Goal: Information Seeking & Learning: Check status

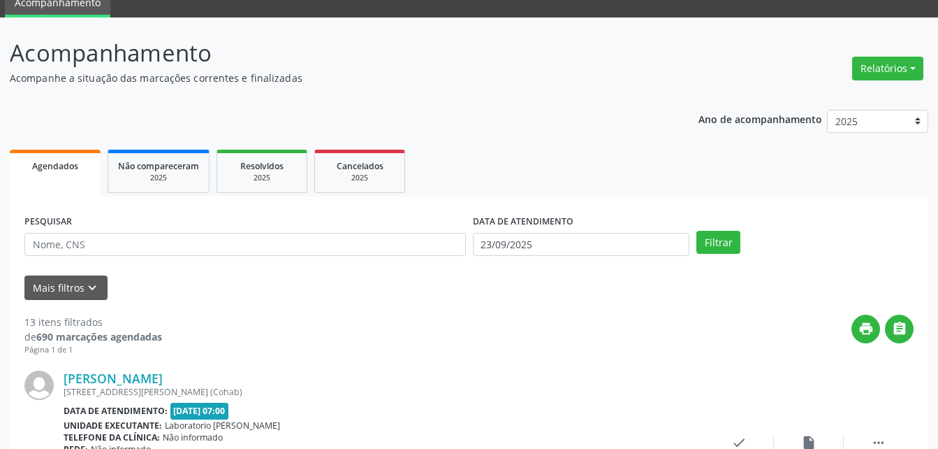
scroll to position [210, 0]
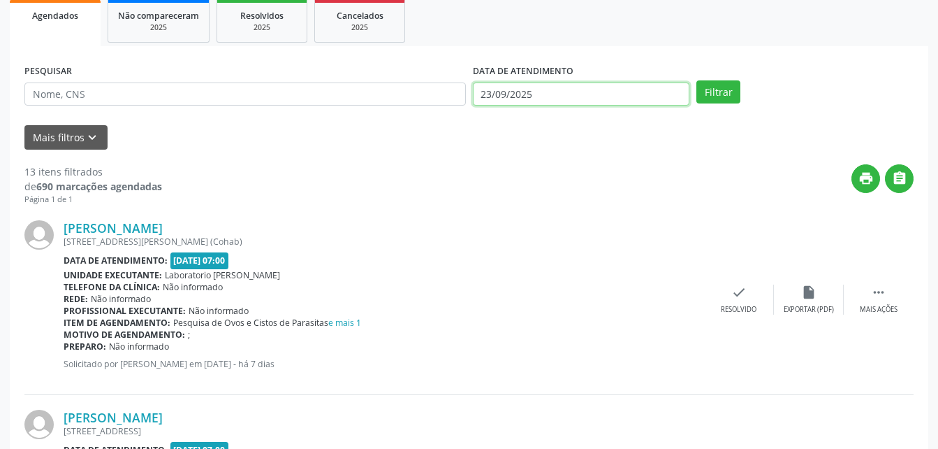
click at [569, 90] on input "23/09/2025" at bounding box center [581, 94] width 217 height 24
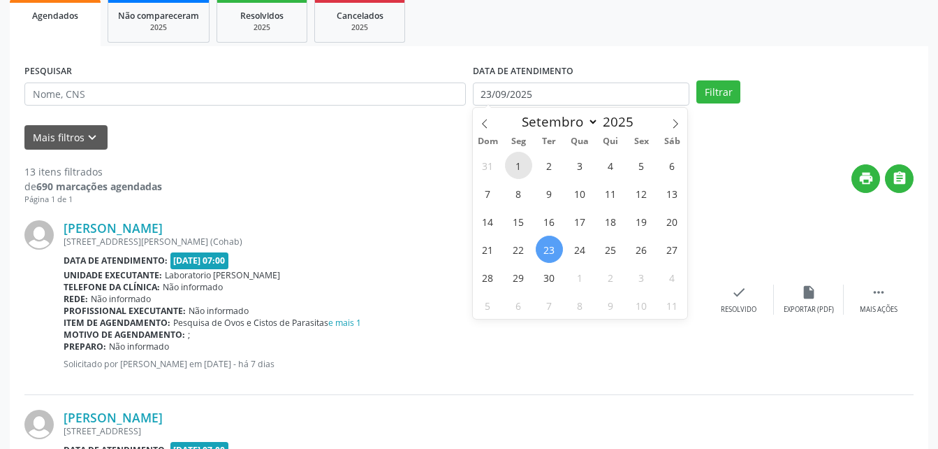
click at [507, 159] on span "1" at bounding box center [518, 165] width 27 height 27
type input "01/09/2025"
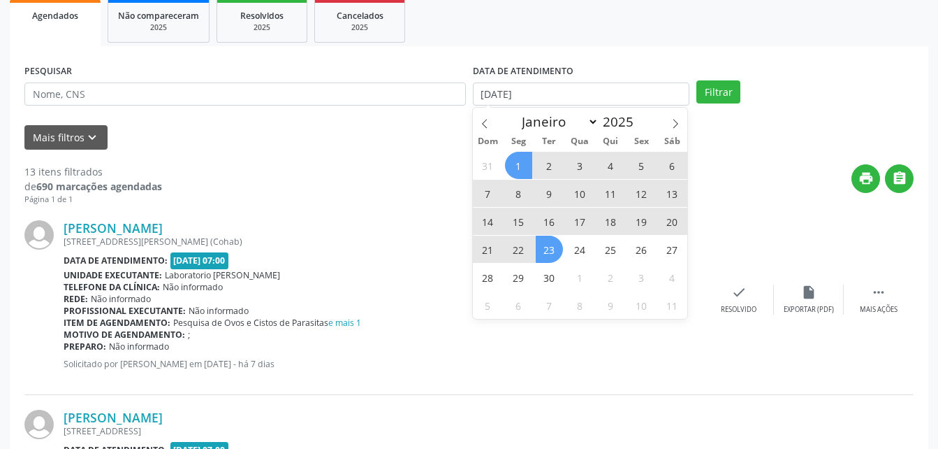
click at [556, 259] on span "23" at bounding box center [549, 248] width 27 height 27
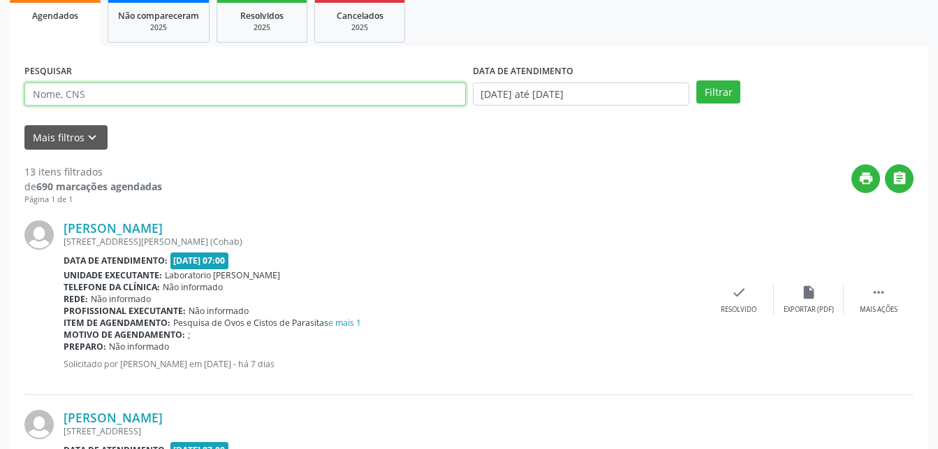
click at [294, 85] on input "text" at bounding box center [245, 94] width 442 height 24
click at [697, 80] on button "Filtrar" at bounding box center [719, 92] width 44 height 24
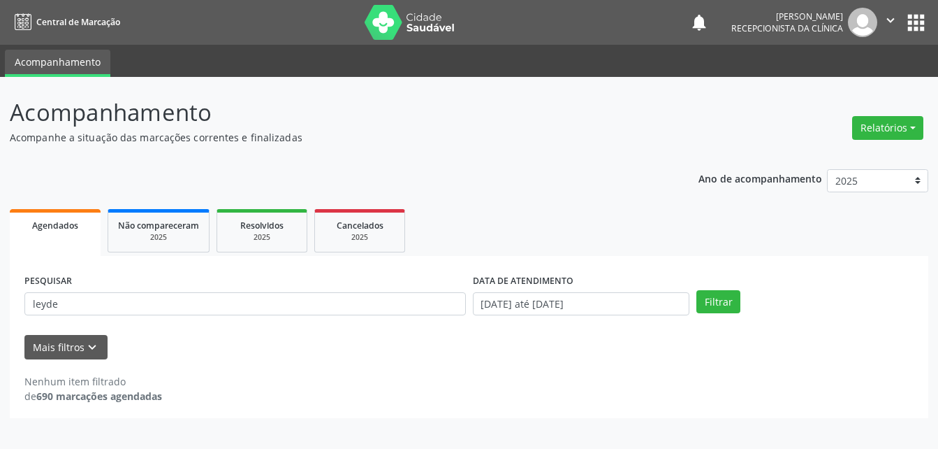
scroll to position [0, 0]
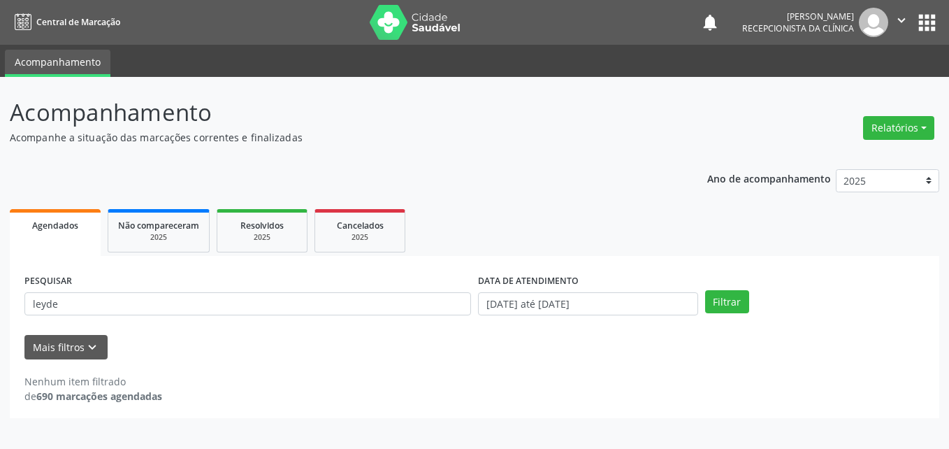
click at [88, 291] on div "PESQUISAR leyde" at bounding box center [247, 297] width 453 height 55
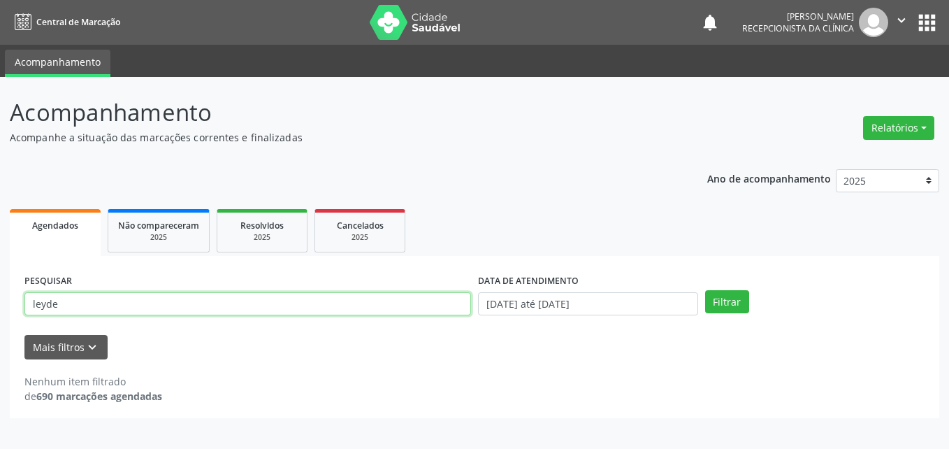
click at [93, 300] on input "leyde" at bounding box center [247, 304] width 447 height 24
click at [705, 290] on button "Filtrar" at bounding box center [727, 302] width 44 height 24
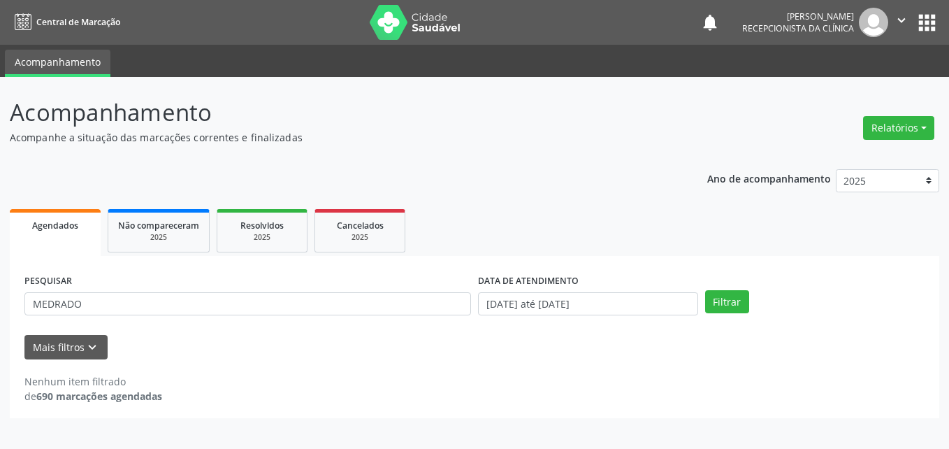
click at [94, 282] on div "PESQUISAR MEDRADO" at bounding box center [247, 297] width 453 height 55
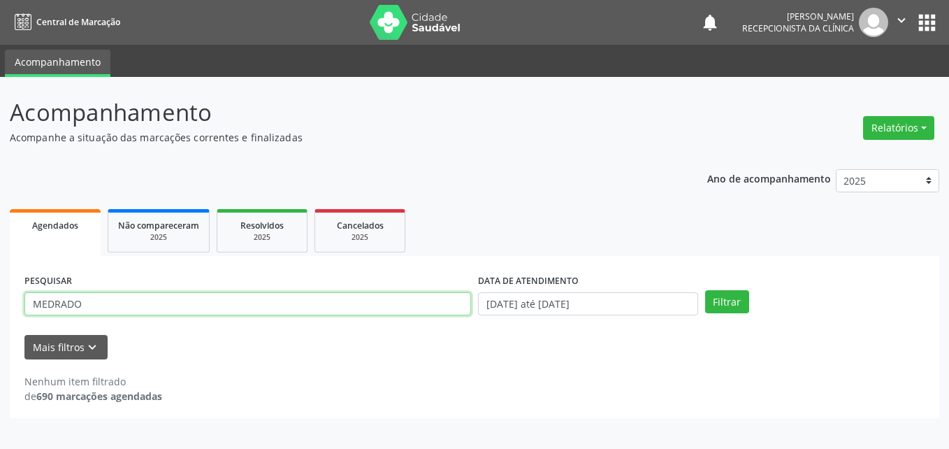
click at [101, 303] on input "MEDRADO" at bounding box center [247, 304] width 447 height 24
drag, startPoint x: 101, startPoint y: 303, endPoint x: 110, endPoint y: 306, distance: 9.7
click at [107, 303] on input "MEDRADO" at bounding box center [247, 304] width 447 height 24
type input "LEIDE"
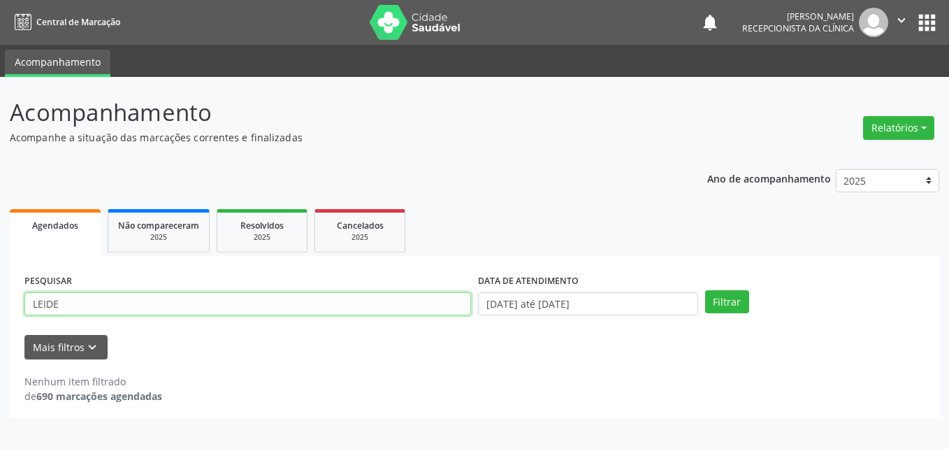
click at [705, 290] on button "Filtrar" at bounding box center [727, 302] width 44 height 24
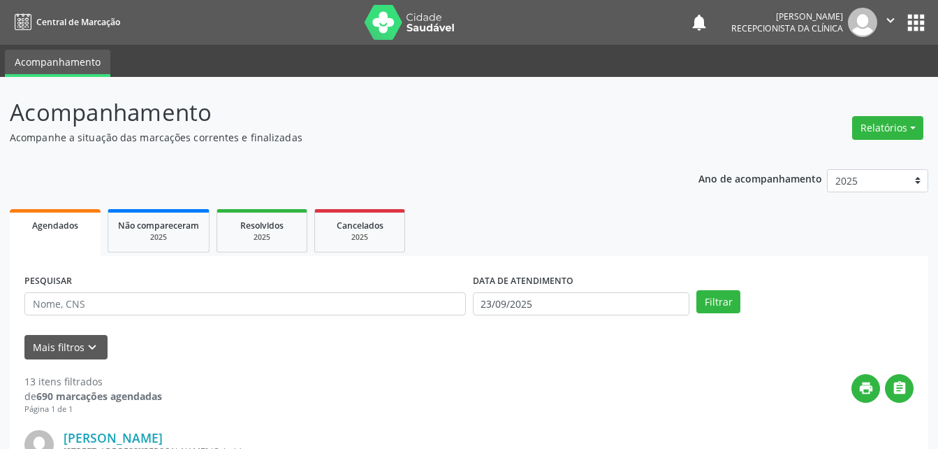
click at [883, 23] on button "" at bounding box center [891, 22] width 27 height 29
click at [845, 87] on link "Sair" at bounding box center [855, 85] width 96 height 20
